Goal: Task Accomplishment & Management: Use online tool/utility

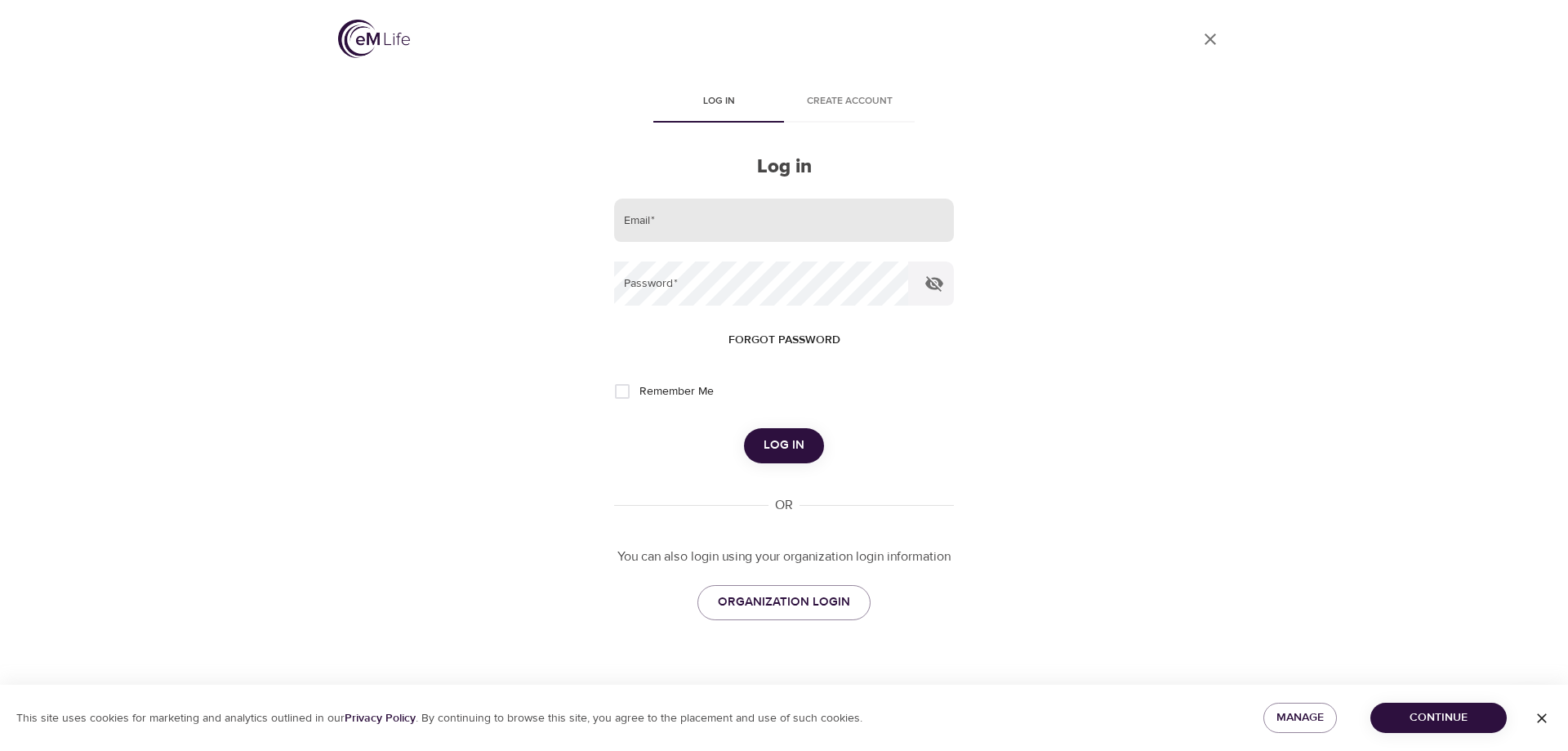
click at [701, 218] on input "email" at bounding box center [784, 220] width 340 height 44
type input "[EMAIL_ADDRESS][DOMAIN_NAME]"
click at [744, 428] on button "Log in" at bounding box center [784, 445] width 80 height 34
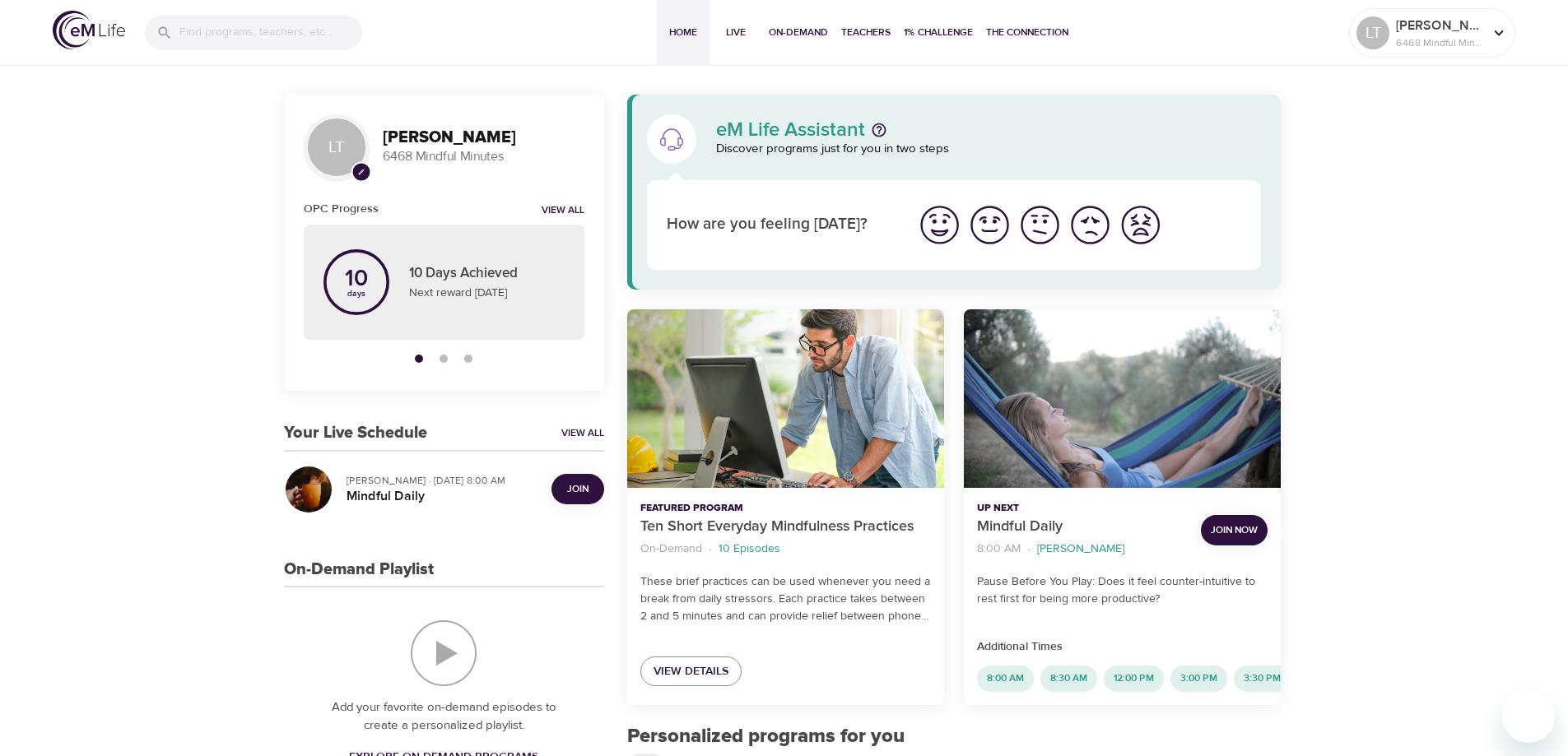
click at [587, 490] on span "Join" at bounding box center [578, 489] width 22 height 18
